Goal: Task Accomplishment & Management: Use online tool/utility

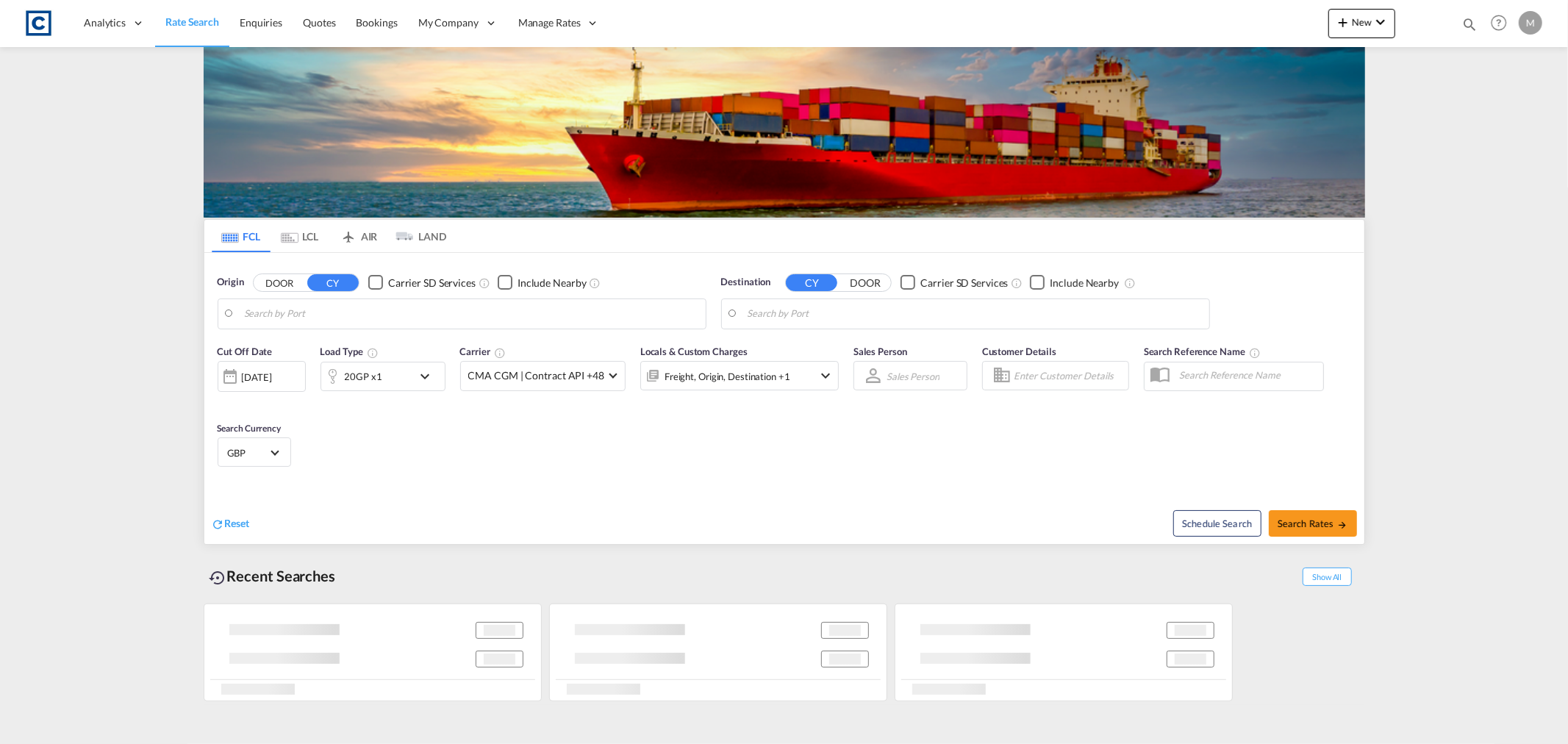
type input "GB-M22, [GEOGRAPHIC_DATA]"
type input "[GEOGRAPHIC_DATA], [GEOGRAPHIC_DATA]"
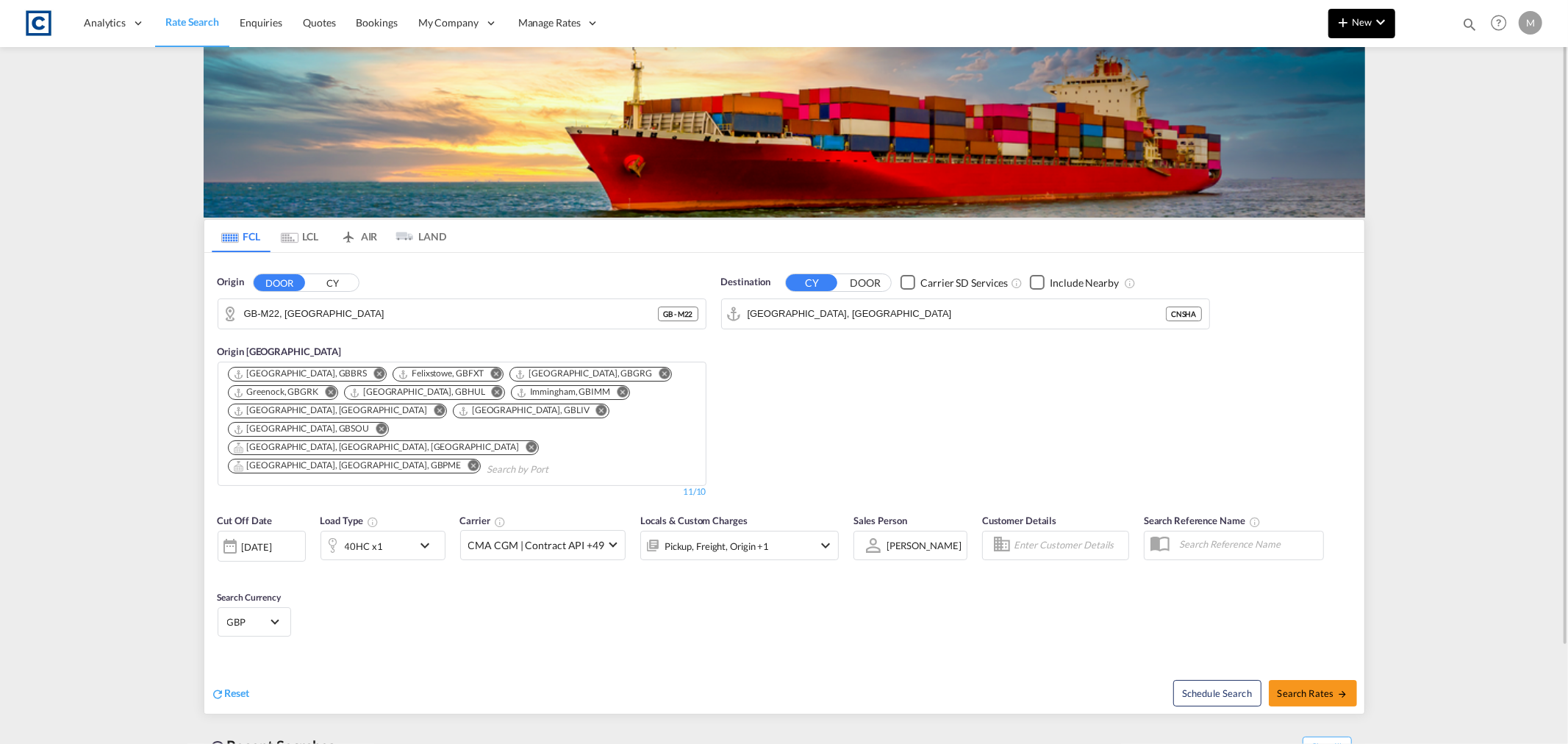
click at [1387, 30] on md-icon "icon-chevron-down" at bounding box center [1380, 21] width 17 height 17
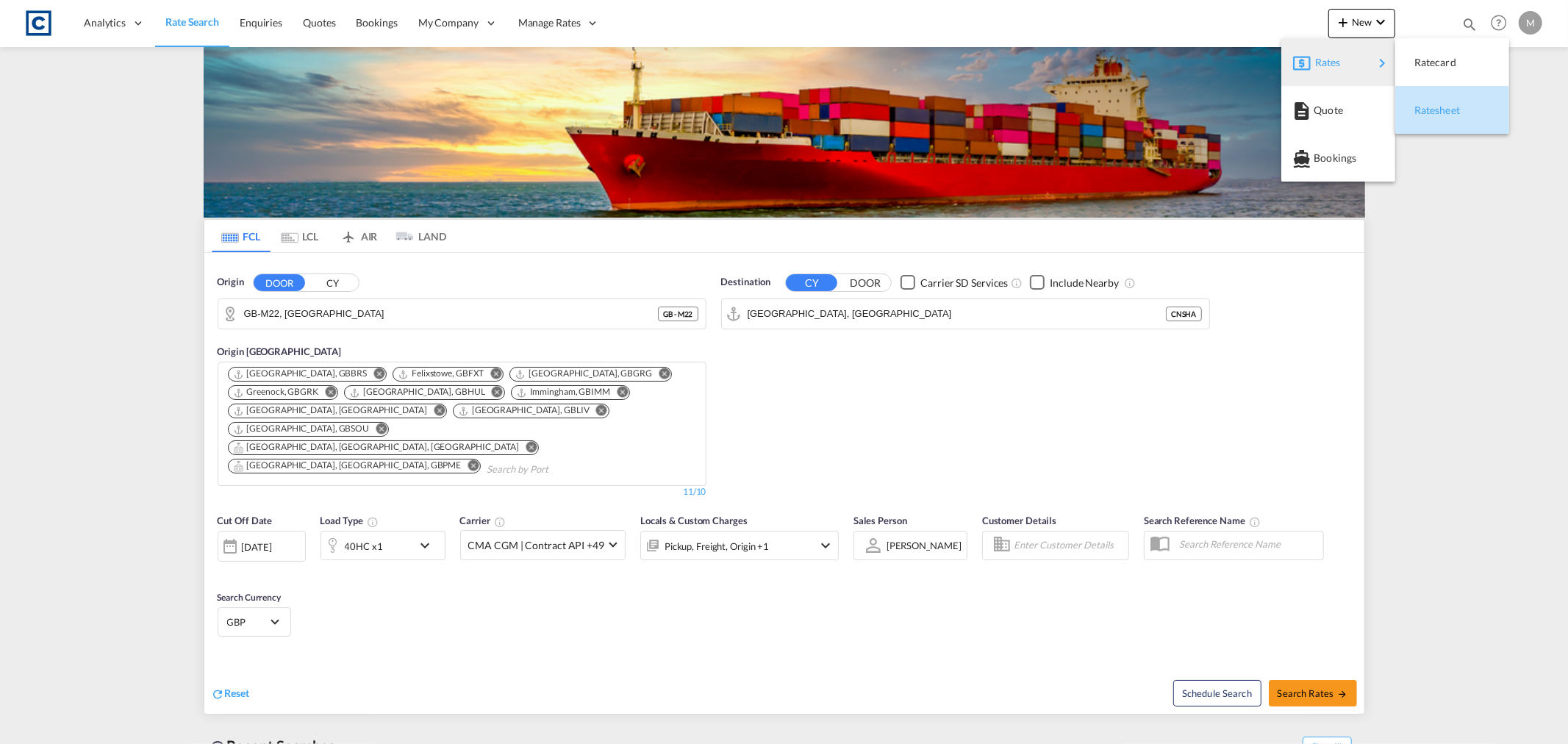
click at [1431, 107] on span "Ratesheet" at bounding box center [1422, 110] width 16 height 30
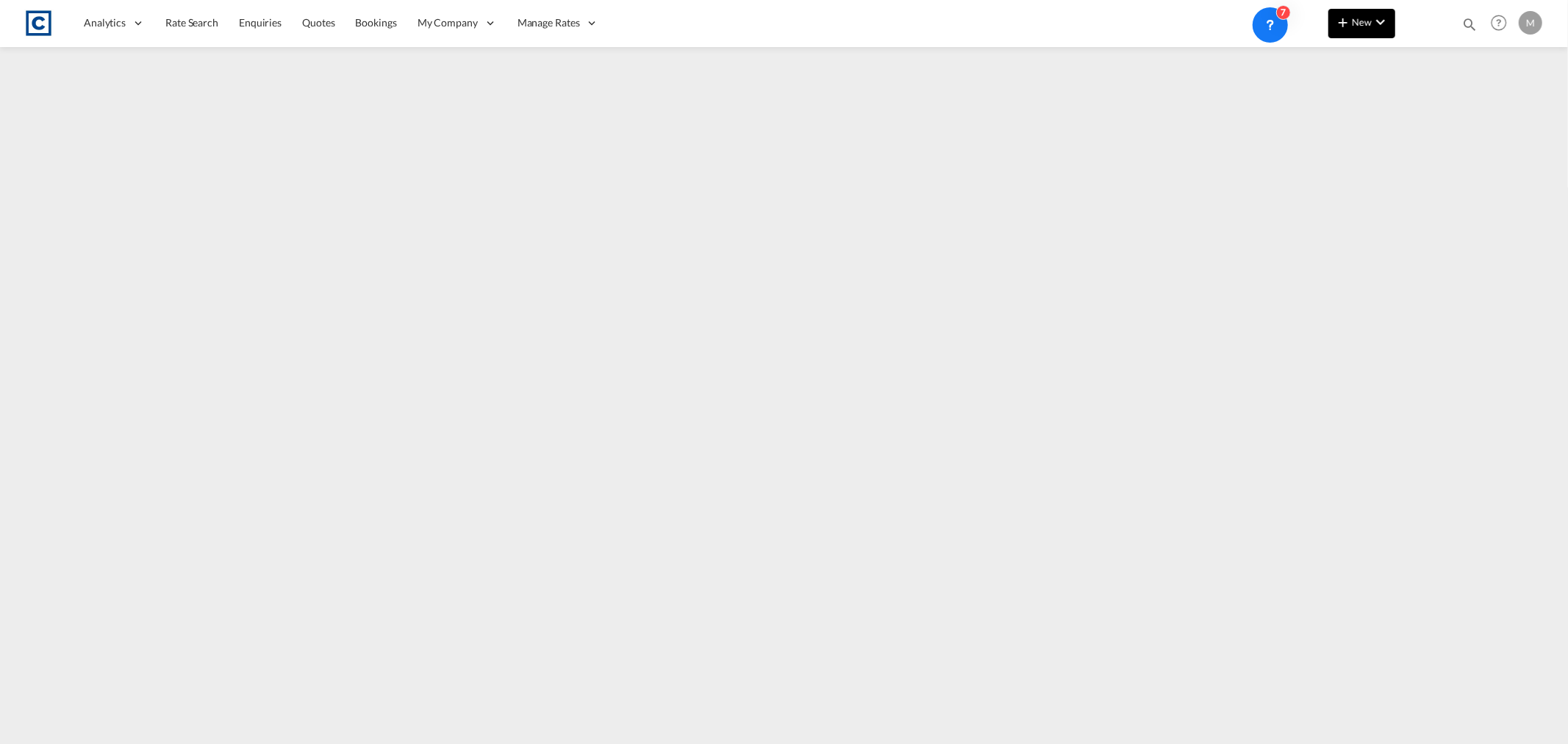
click at [1377, 12] on button "New" at bounding box center [1362, 24] width 67 height 30
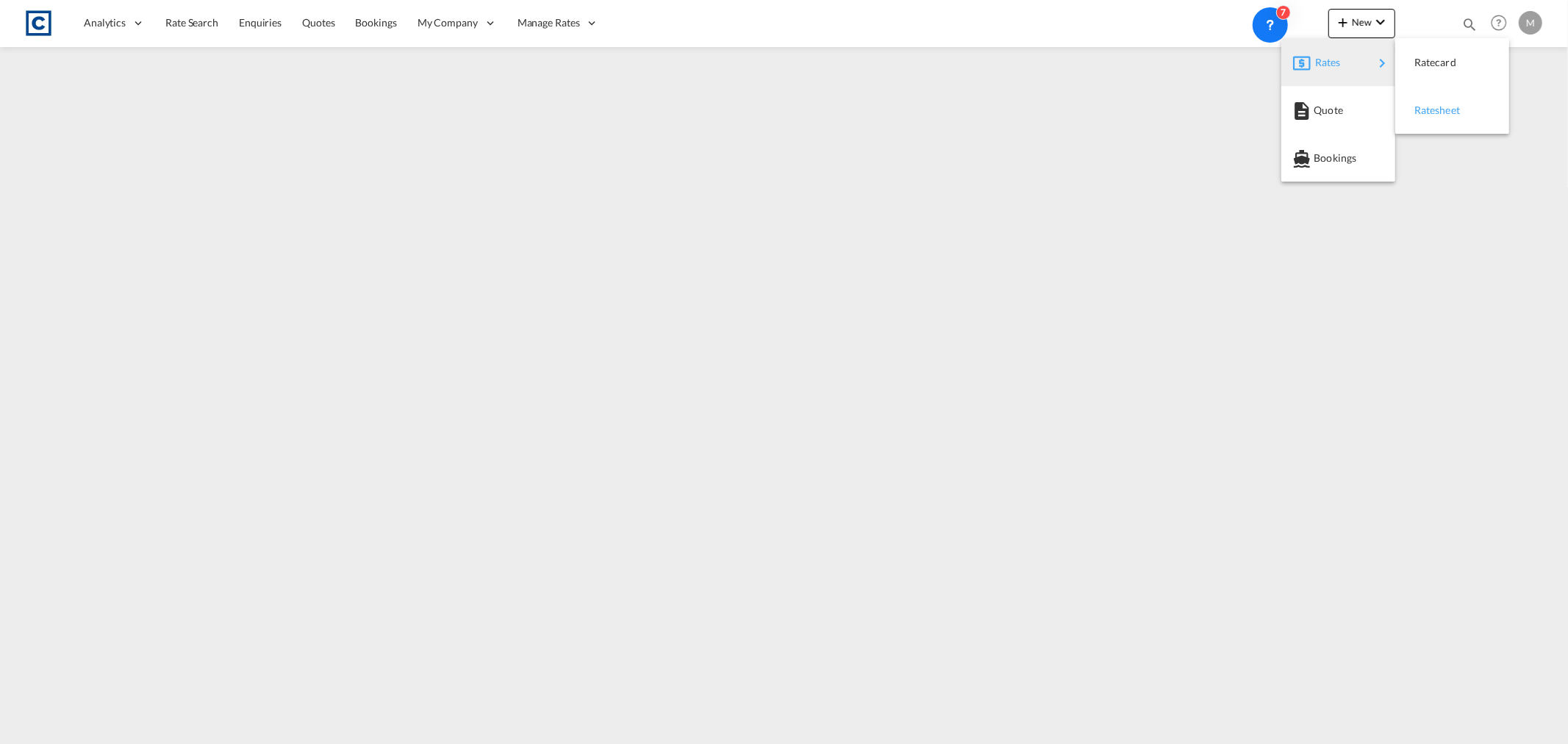
click at [1431, 104] on span "Ratesheet" at bounding box center [1422, 110] width 16 height 30
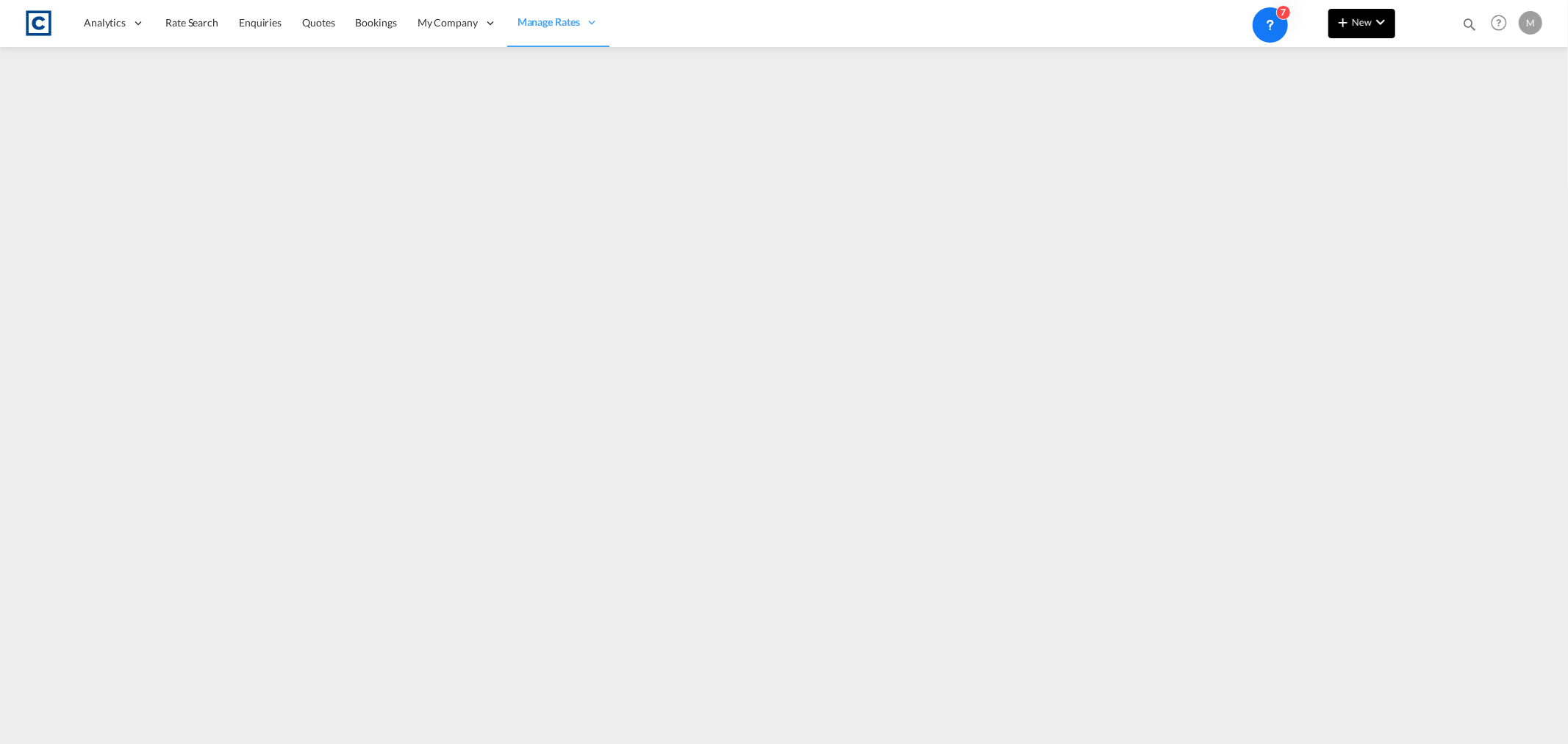
click at [1385, 25] on md-icon "icon-chevron-down" at bounding box center [1380, 21] width 17 height 17
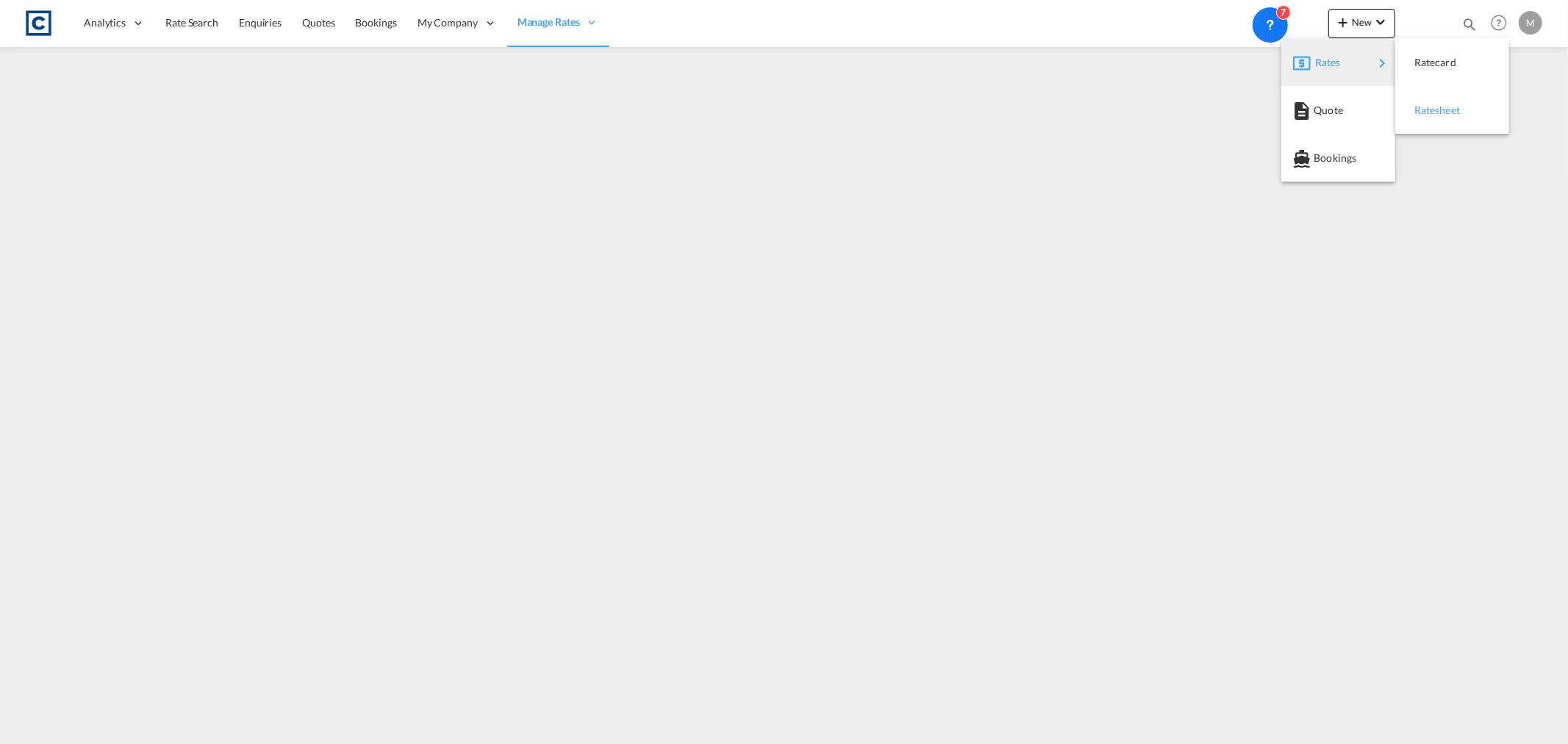
click at [1413, 107] on div "Ratesheet" at bounding box center [1452, 110] width 90 height 36
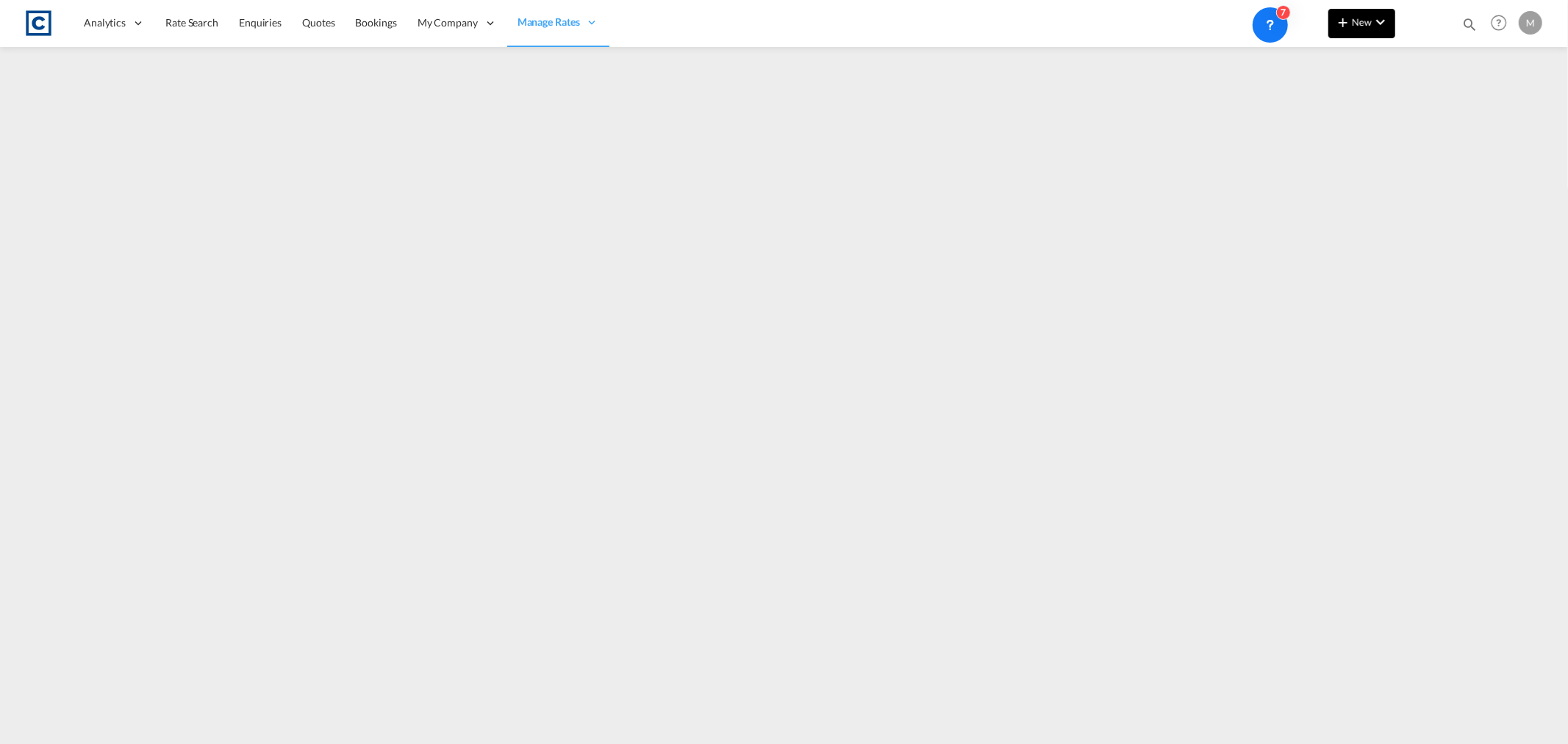
click at [1384, 24] on md-icon "icon-chevron-down" at bounding box center [1380, 21] width 17 height 17
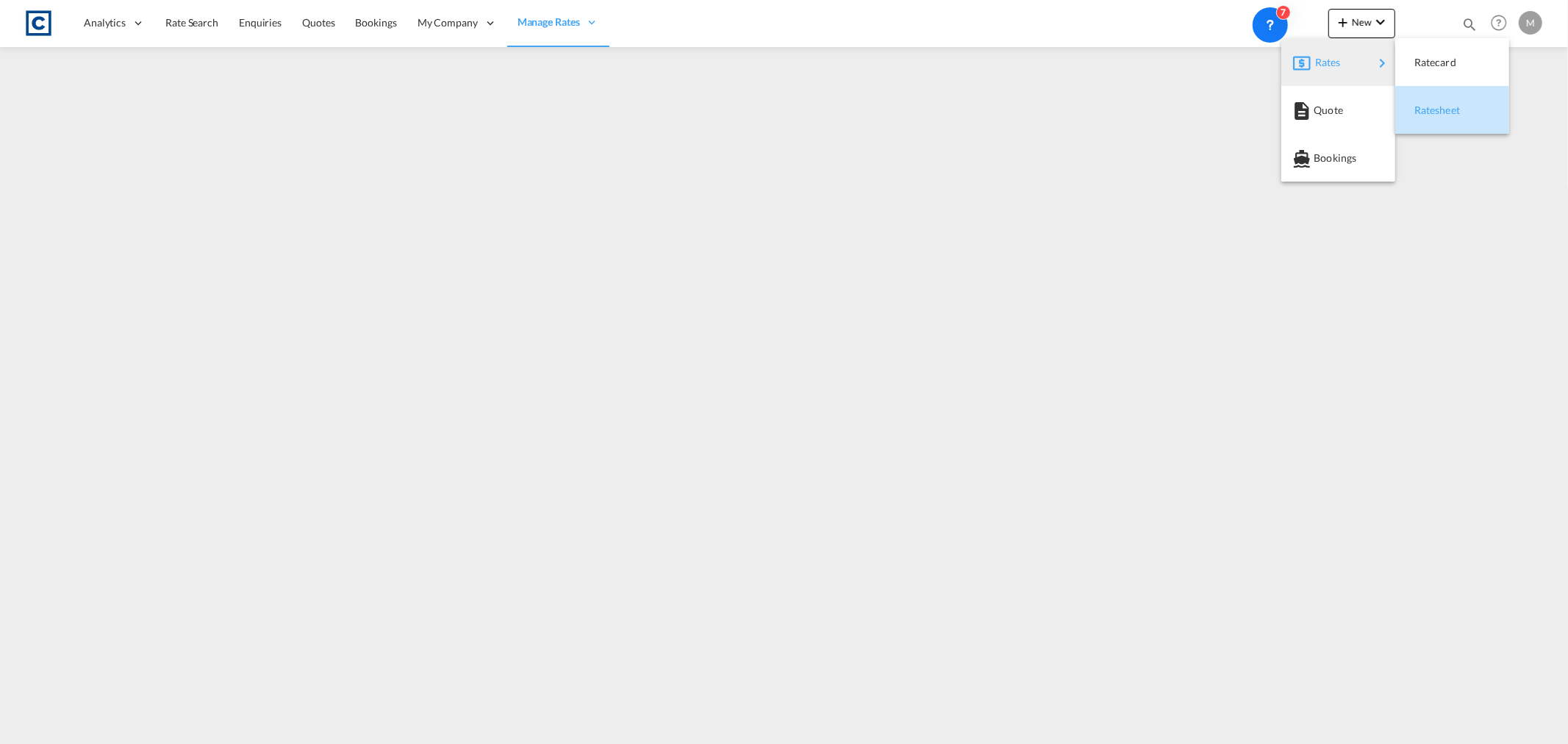
click at [1431, 114] on span "Ratesheet" at bounding box center [1422, 110] width 16 height 30
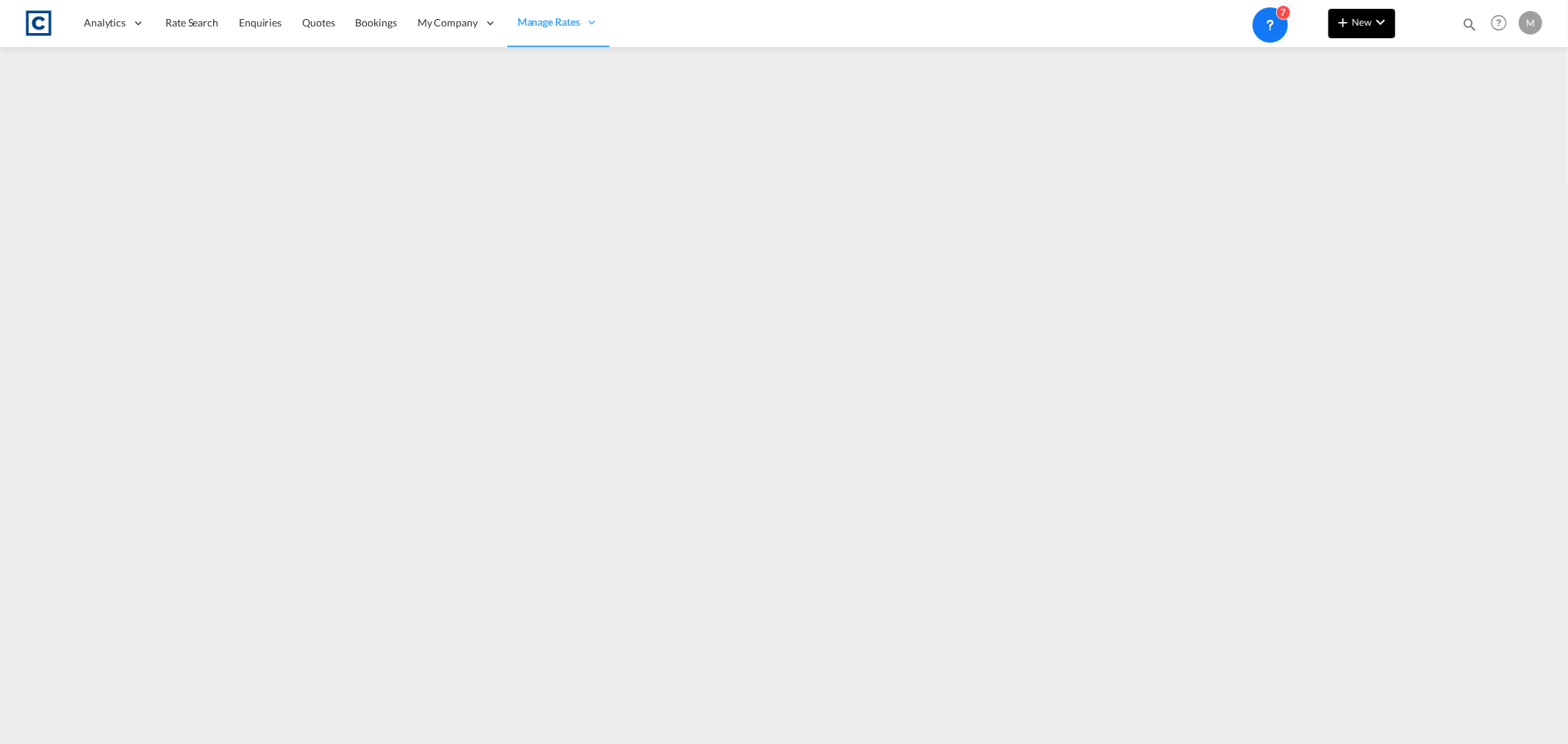
click at [1370, 30] on button "New" at bounding box center [1362, 24] width 67 height 30
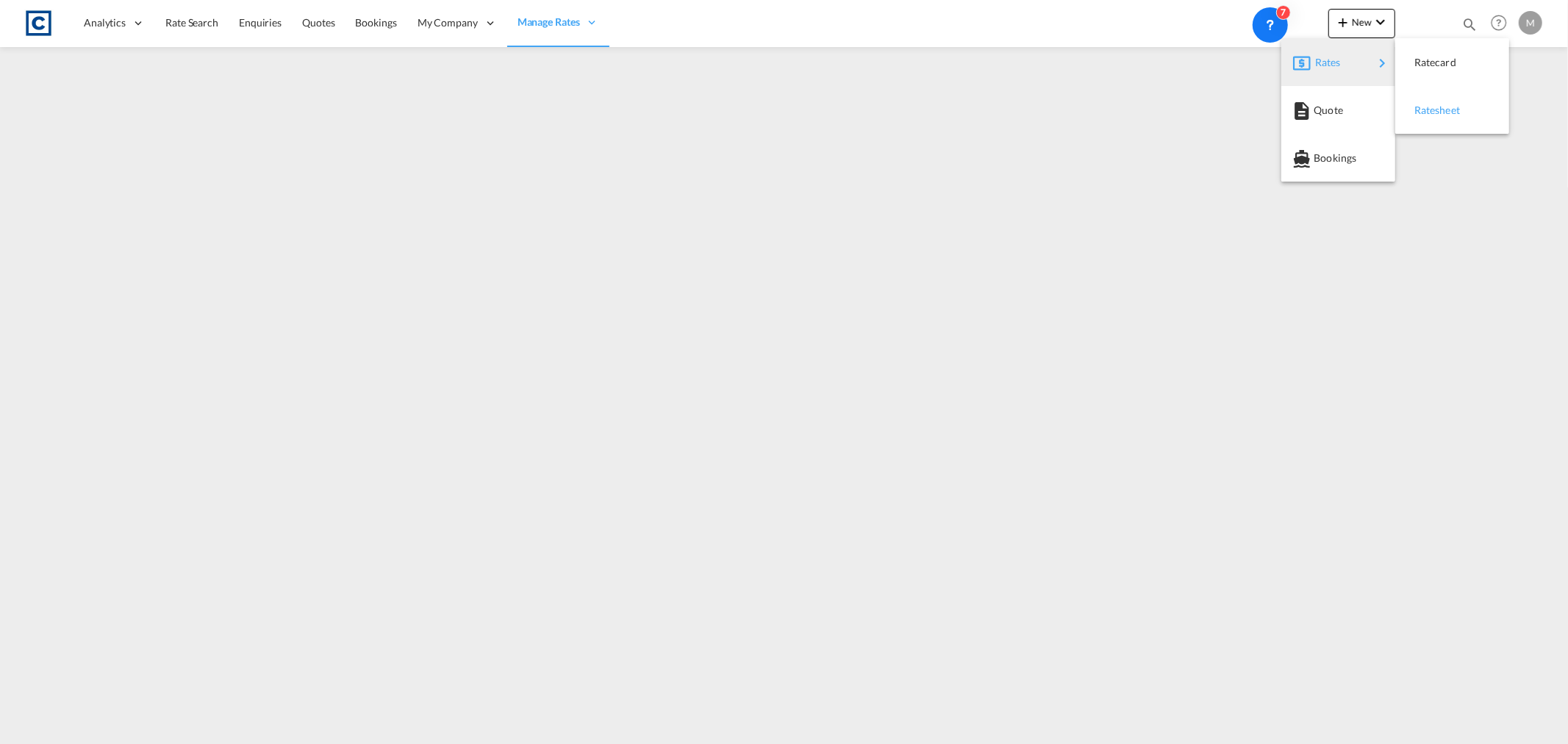
click at [1431, 107] on span "Ratesheet" at bounding box center [1422, 110] width 16 height 30
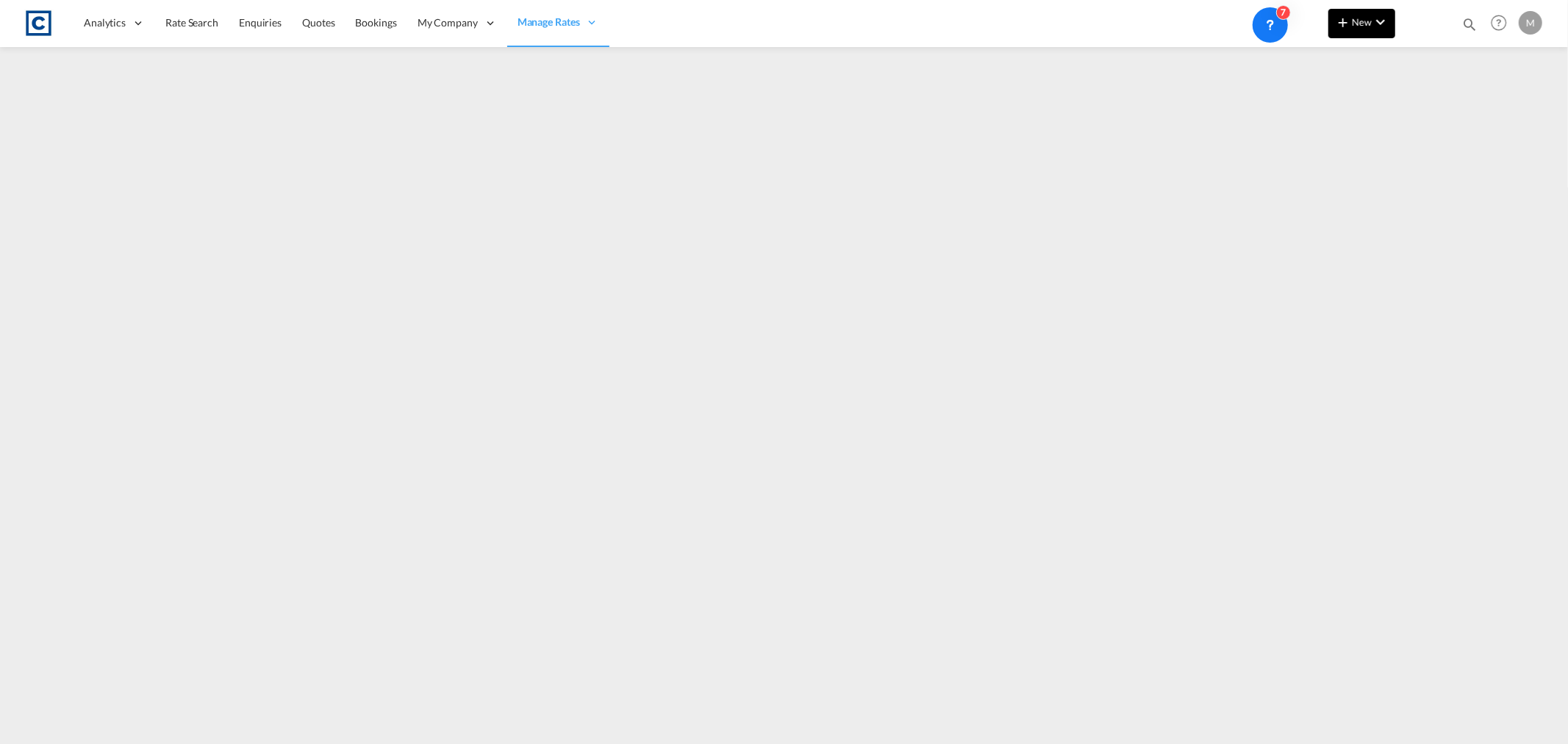
click at [1369, 24] on span "New" at bounding box center [1362, 22] width 55 height 12
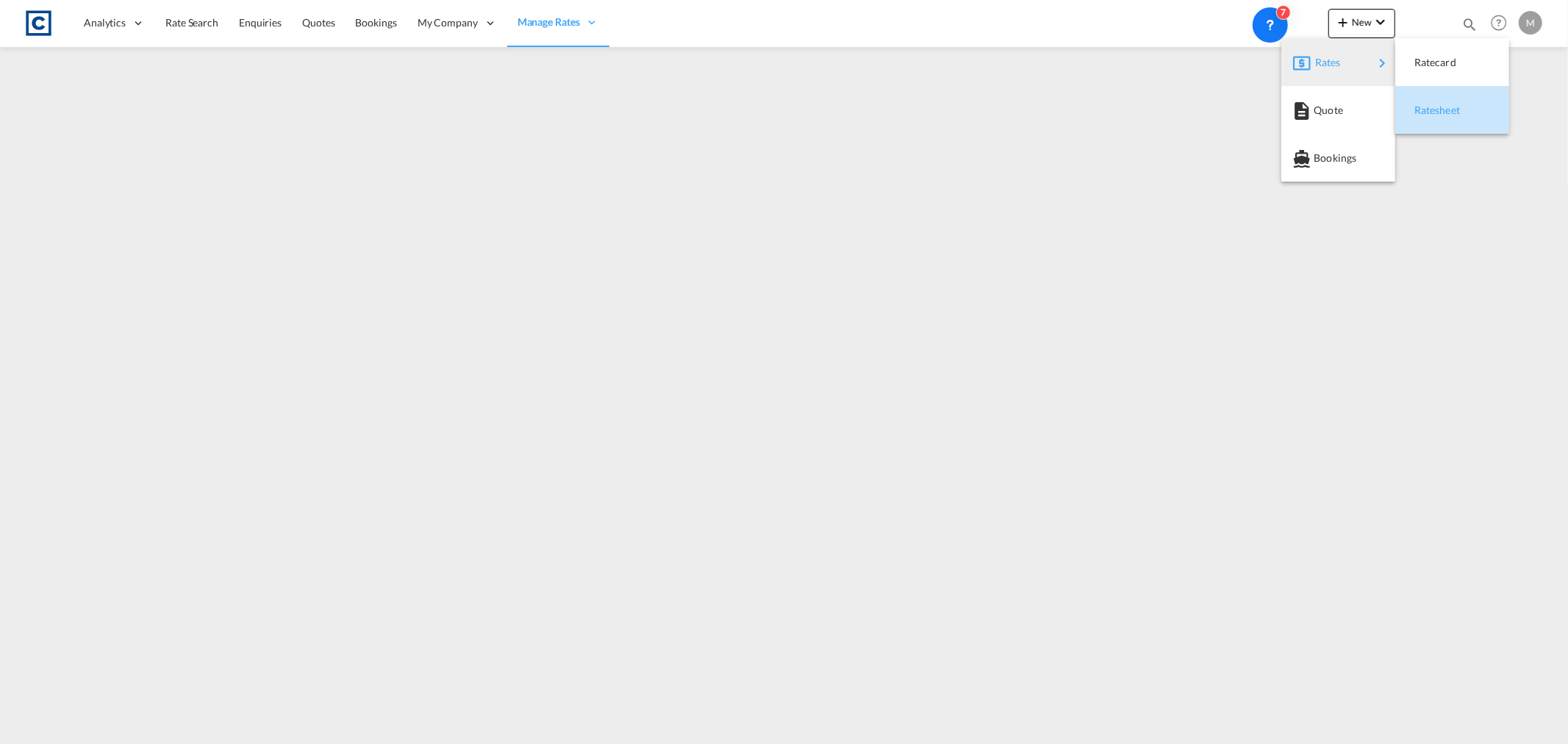
click at [1476, 103] on div "Ratesheet" at bounding box center [1452, 110] width 90 height 36
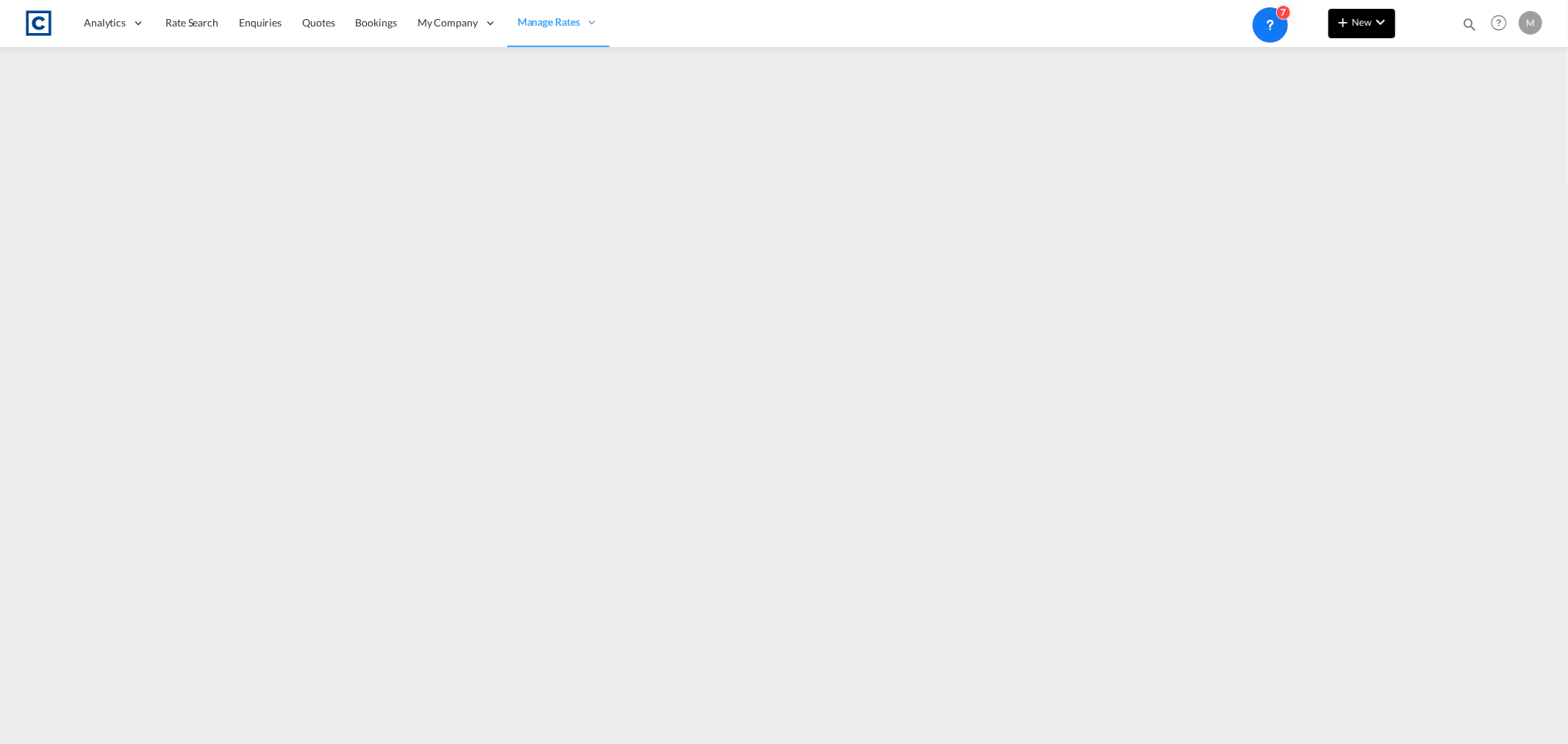
click at [1369, 13] on button "New" at bounding box center [1362, 24] width 67 height 30
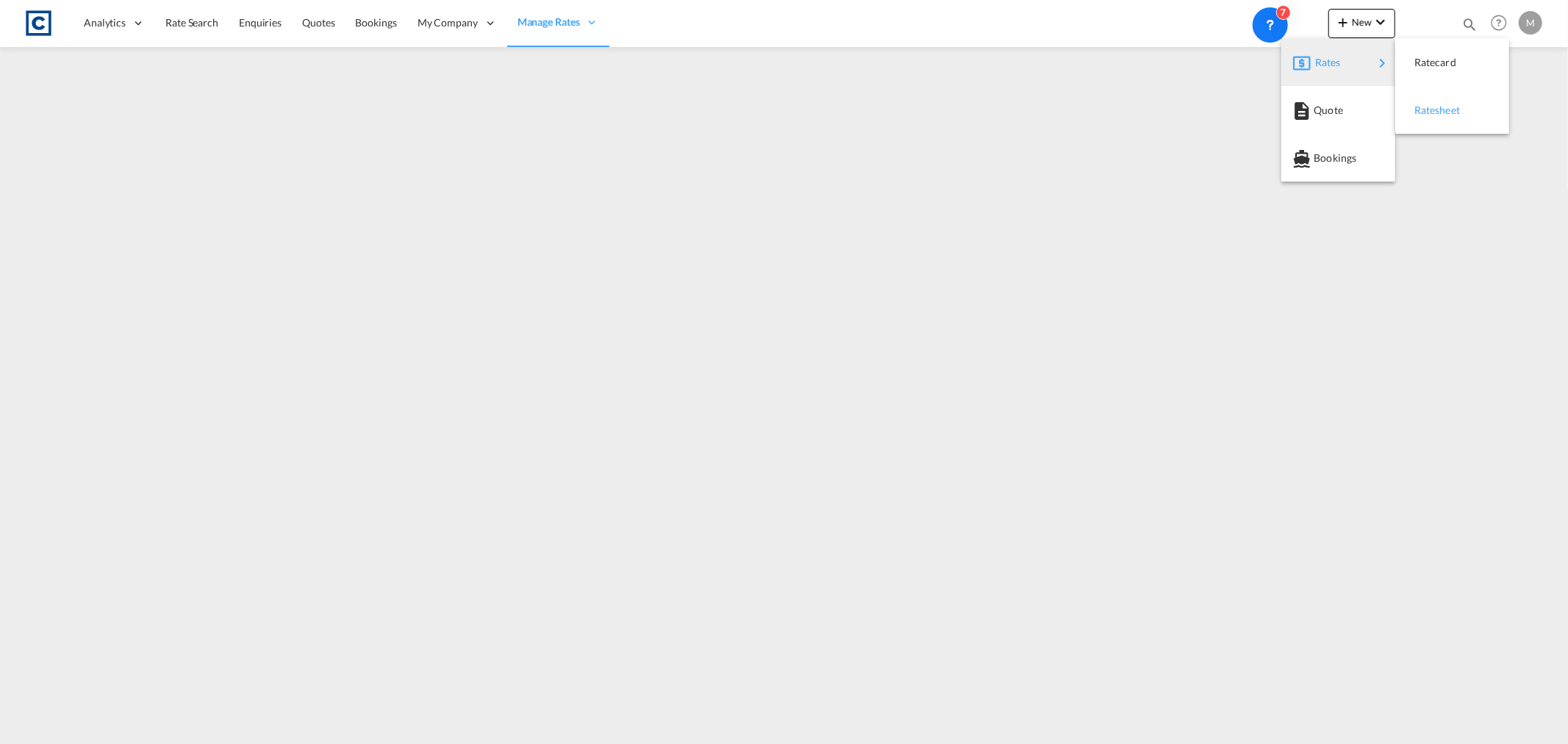
click at [1431, 110] on span "Ratesheet" at bounding box center [1422, 110] width 16 height 30
